Goal: Task Accomplishment & Management: Use online tool/utility

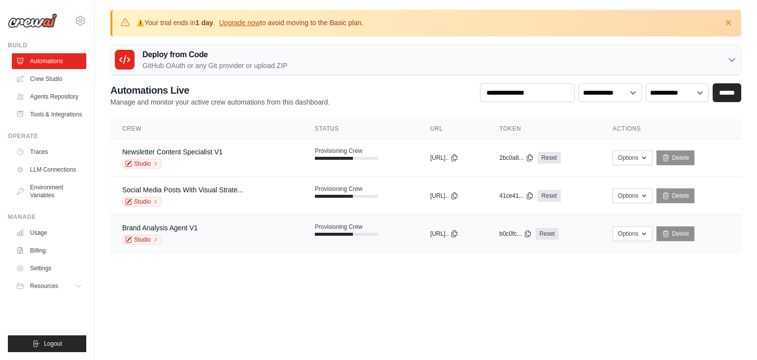
click at [190, 231] on div "Brand Analysis Agent V1" at bounding box center [159, 228] width 75 height 10
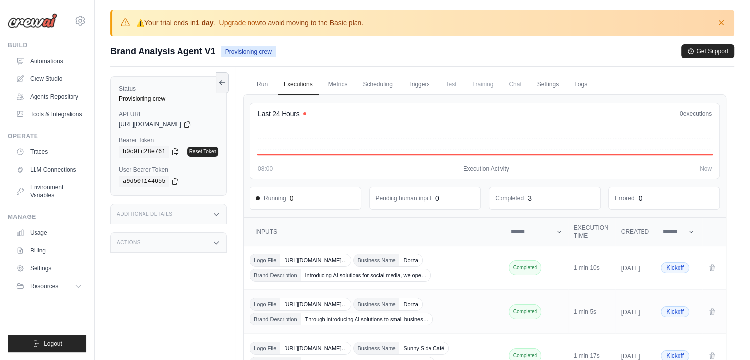
click at [217, 243] on icon at bounding box center [217, 243] width 8 height 8
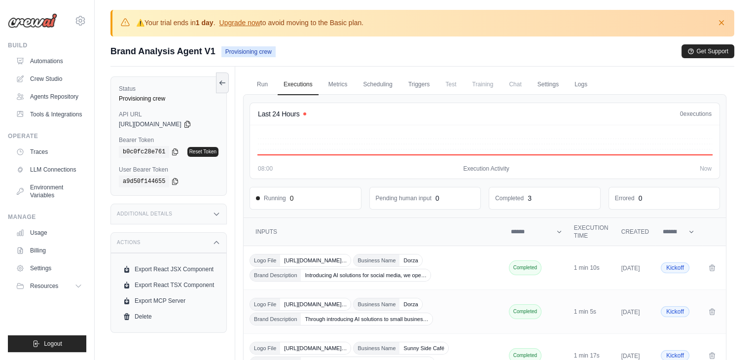
click at [209, 211] on div "Additional Details" at bounding box center [168, 214] width 116 height 21
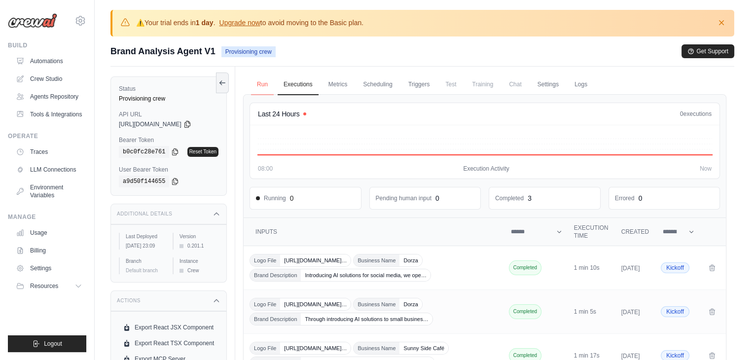
click at [261, 84] on link "Run" at bounding box center [262, 84] width 23 height 21
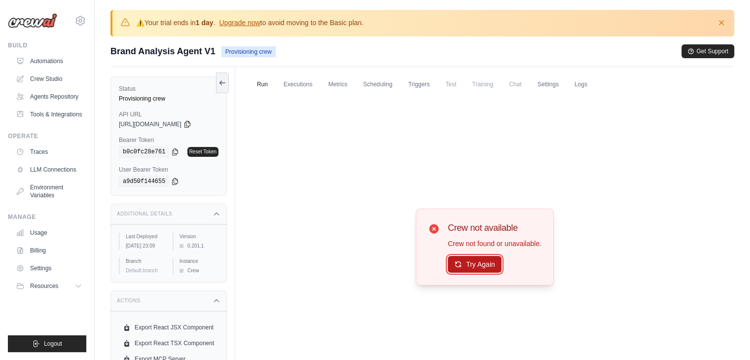
click at [466, 264] on button "Try Again" at bounding box center [475, 264] width 54 height 17
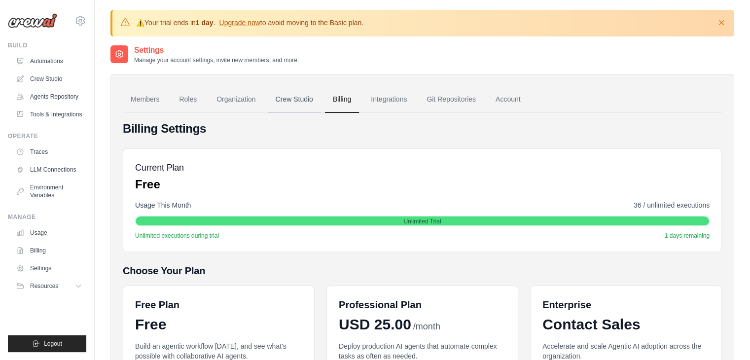
click at [295, 98] on link "Crew Studio" at bounding box center [294, 99] width 53 height 27
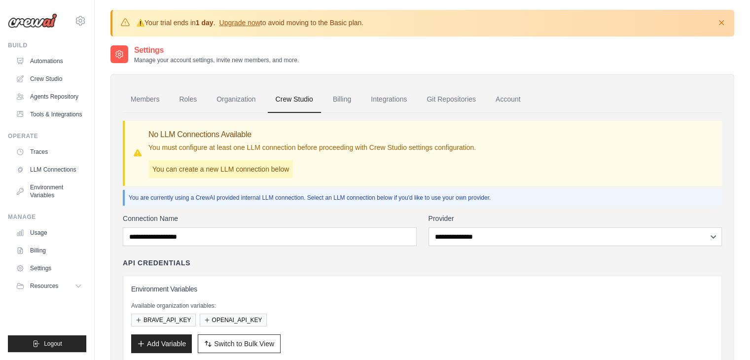
click at [146, 97] on link "Members" at bounding box center [145, 99] width 44 height 27
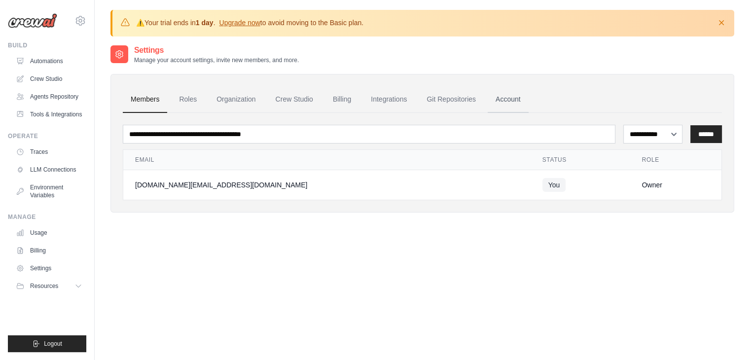
click at [511, 107] on link "Account" at bounding box center [508, 99] width 41 height 27
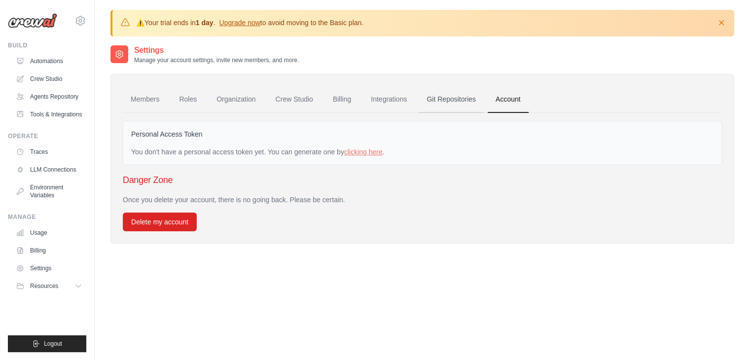
click at [466, 98] on link "Git Repositories" at bounding box center [451, 99] width 65 height 27
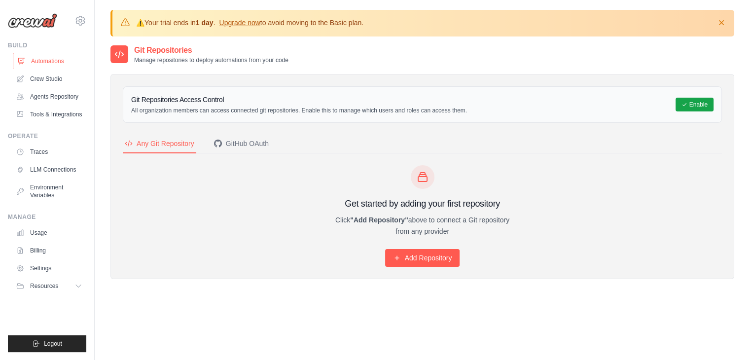
click at [57, 64] on link "Automations" at bounding box center [50, 61] width 74 height 16
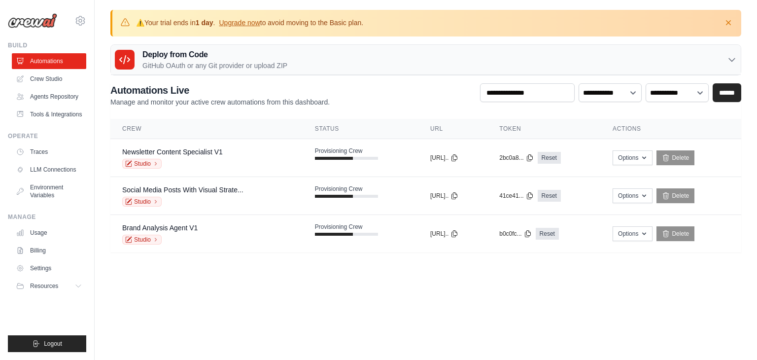
click at [735, 59] on icon at bounding box center [732, 60] width 6 height 3
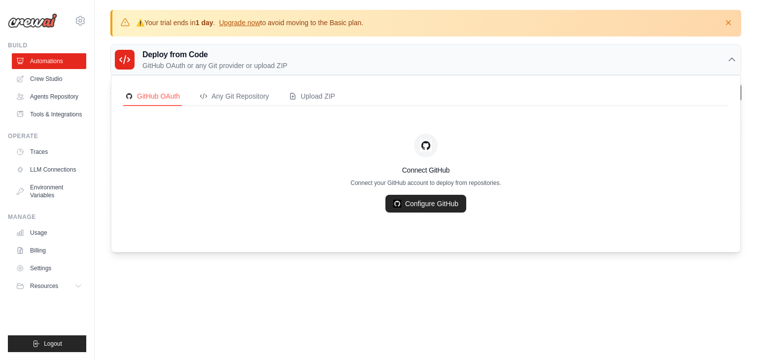
click at [735, 58] on icon at bounding box center [732, 60] width 10 height 10
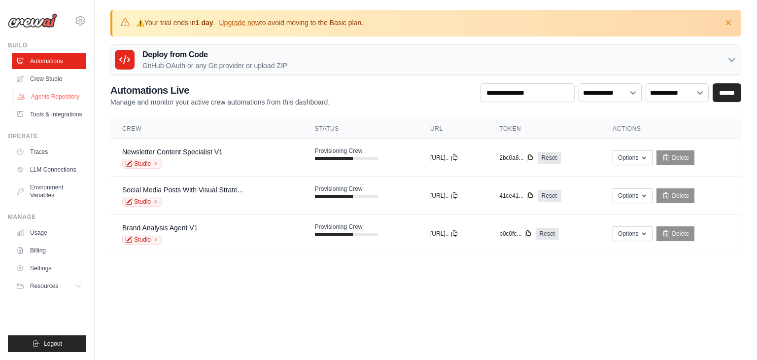
click at [53, 97] on link "Agents Repository" at bounding box center [50, 97] width 74 height 16
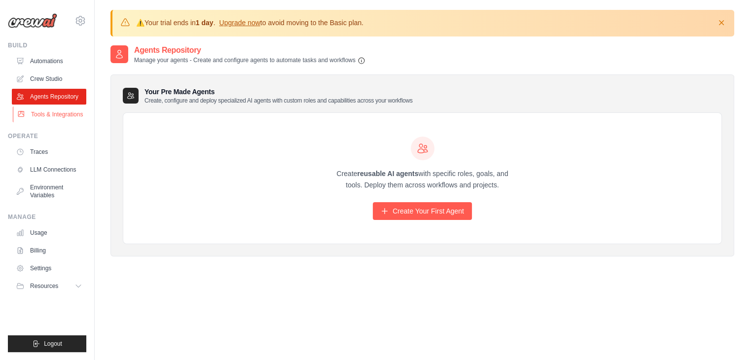
click at [53, 113] on link "Tools & Integrations" at bounding box center [50, 115] width 74 height 16
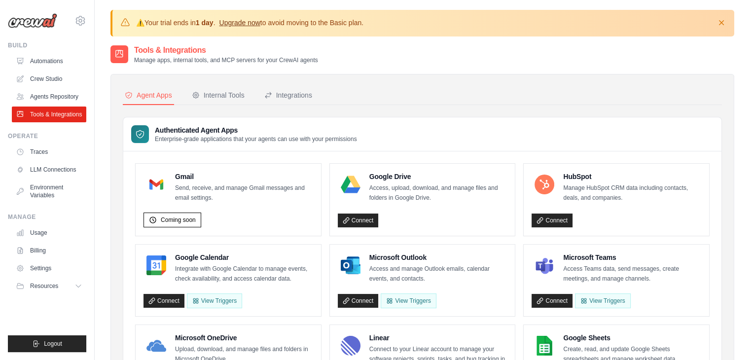
click at [245, 24] on link "Upgrade now" at bounding box center [239, 23] width 41 height 8
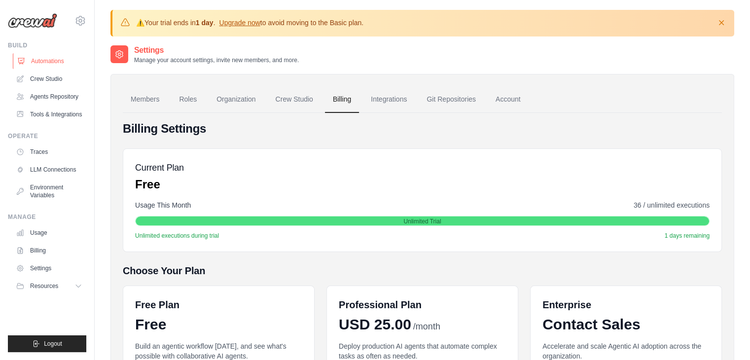
click at [50, 63] on link "Automations" at bounding box center [50, 61] width 74 height 16
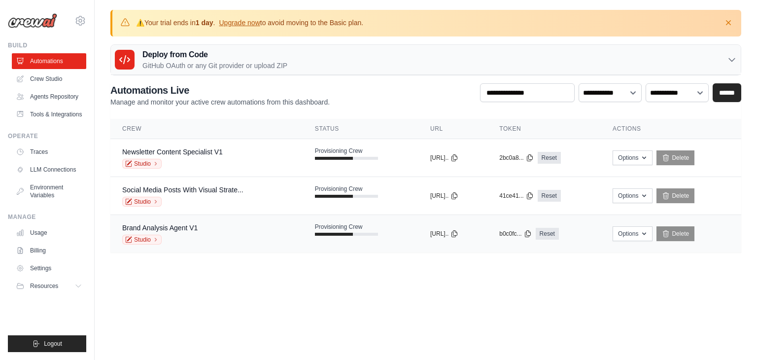
click at [213, 226] on div "Brand Analysis Agent V1 Studio" at bounding box center [206, 234] width 169 height 22
